Goal: Find specific page/section: Find specific page/section

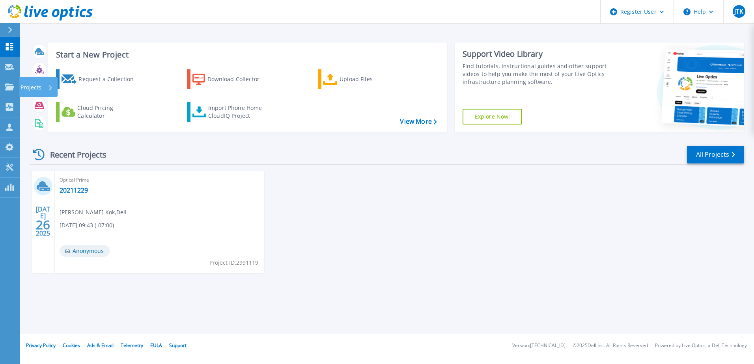
click at [26, 84] on p "Projects" at bounding box center [30, 87] width 21 height 20
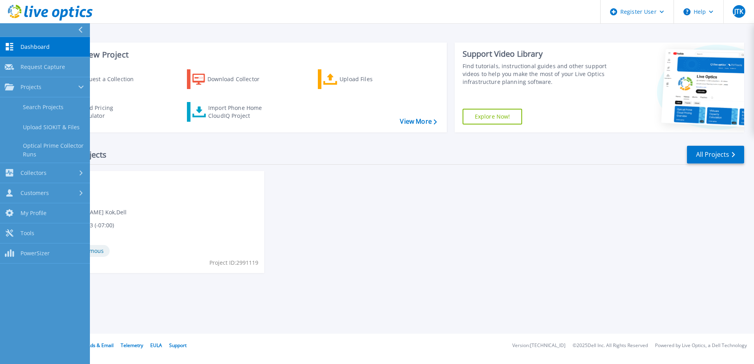
click at [28, 101] on link "Search Projects" at bounding box center [45, 107] width 90 height 20
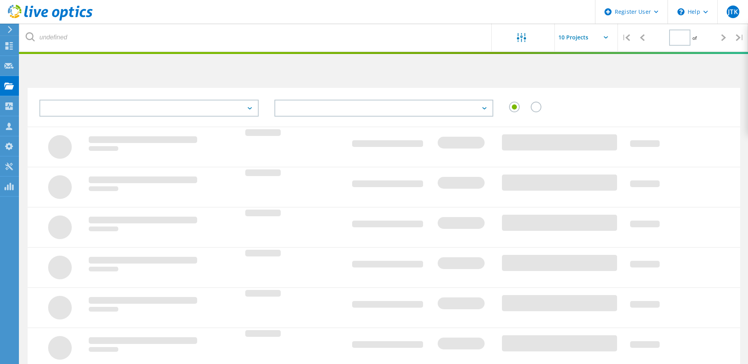
type input "1"
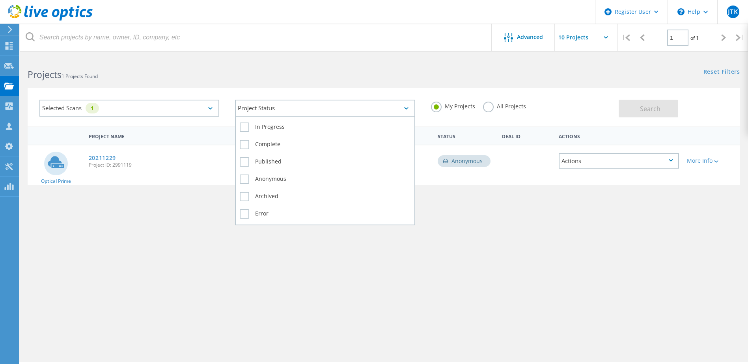
click at [322, 114] on div "Project Status" at bounding box center [325, 108] width 180 height 17
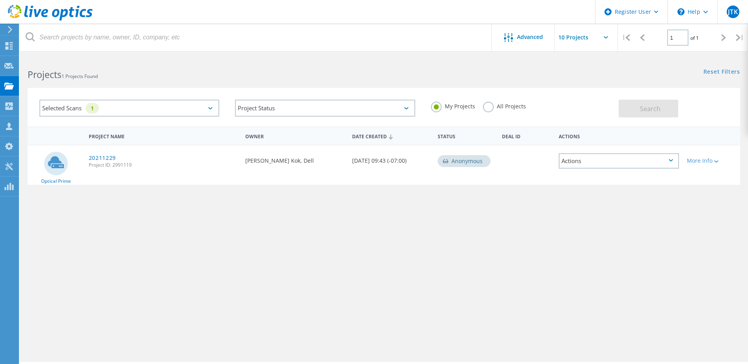
click at [186, 107] on div "Selected Scans 1" at bounding box center [129, 108] width 180 height 17
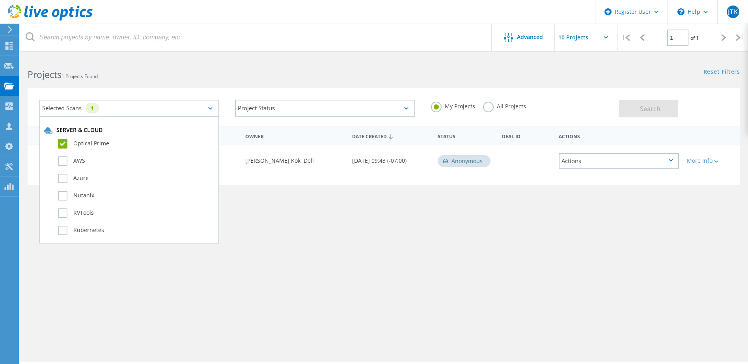
click at [62, 142] on label "Optical Prime" at bounding box center [136, 143] width 156 height 9
click at [0, 0] on input "Optical Prime" at bounding box center [0, 0] width 0 height 0
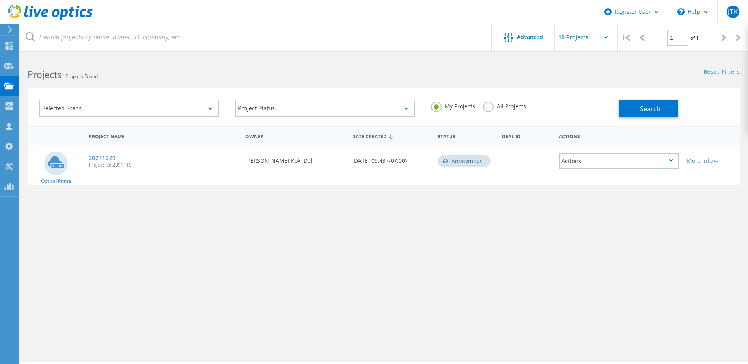
drag, startPoint x: 94, startPoint y: 109, endPoint x: 173, endPoint y: 108, distance: 79.2
click at [94, 109] on div "Selected Scans" at bounding box center [129, 108] width 180 height 17
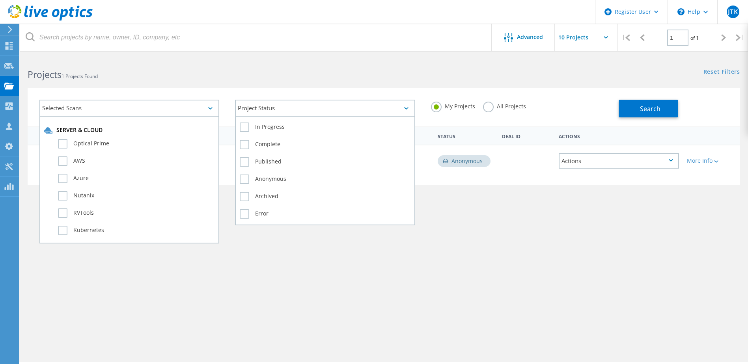
click at [331, 113] on div "Project Status" at bounding box center [325, 108] width 180 height 17
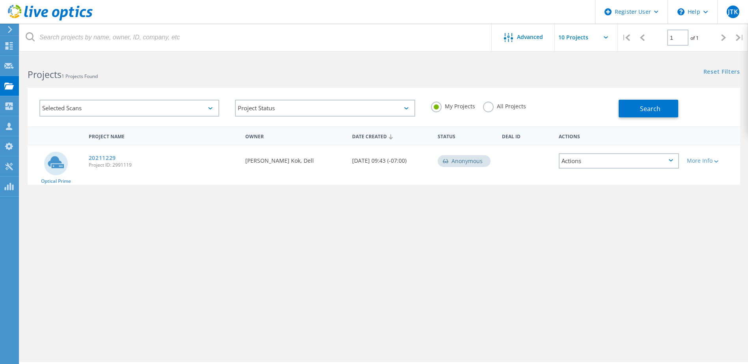
click at [173, 112] on div "Selected Scans" at bounding box center [129, 108] width 180 height 17
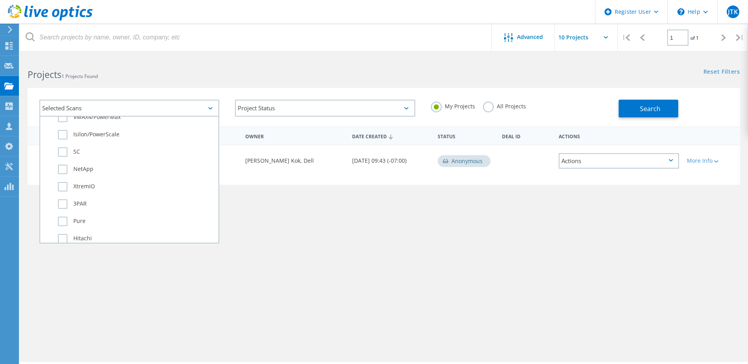
scroll to position [276, 0]
click at [95, 145] on label "Isilon/PowerScale" at bounding box center [136, 143] width 156 height 9
click at [0, 0] on input "Isilon/PowerScale" at bounding box center [0, 0] width 0 height 0
click at [671, 109] on button "Search" at bounding box center [648, 109] width 60 height 18
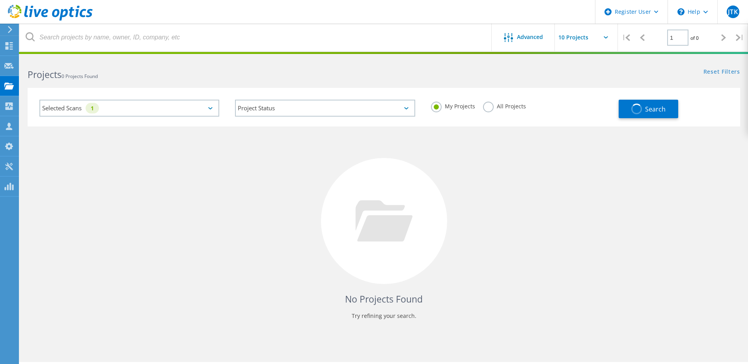
click at [487, 108] on label "All Projects" at bounding box center [504, 105] width 43 height 7
click at [0, 0] on input "All Projects" at bounding box center [0, 0] width 0 height 0
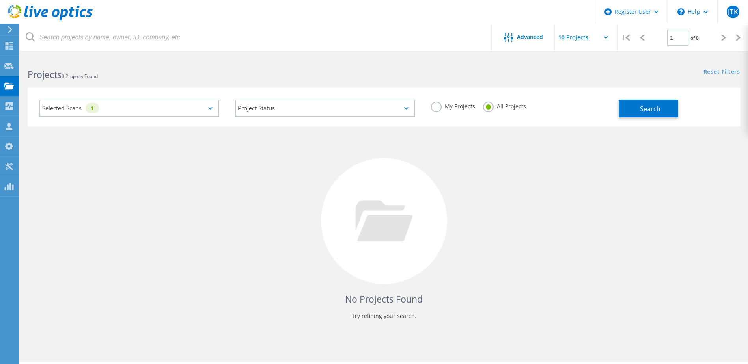
click at [642, 114] on button "Search" at bounding box center [648, 109] width 60 height 18
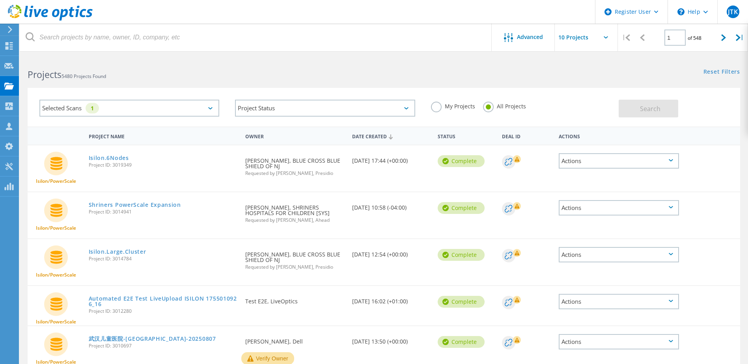
click at [122, 105] on div "Selected Scans 1" at bounding box center [129, 108] width 180 height 17
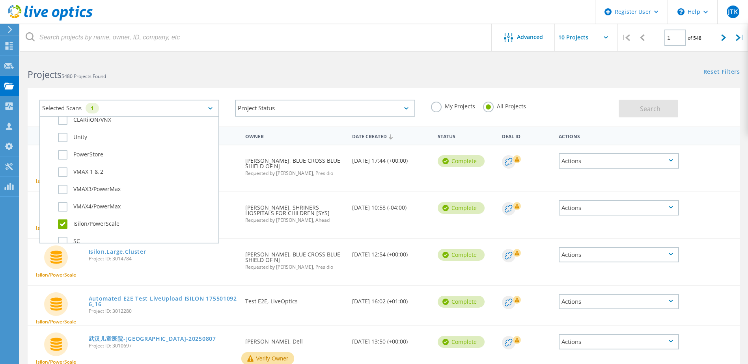
scroll to position [236, 0]
